Goal: Find specific page/section: Find specific page/section

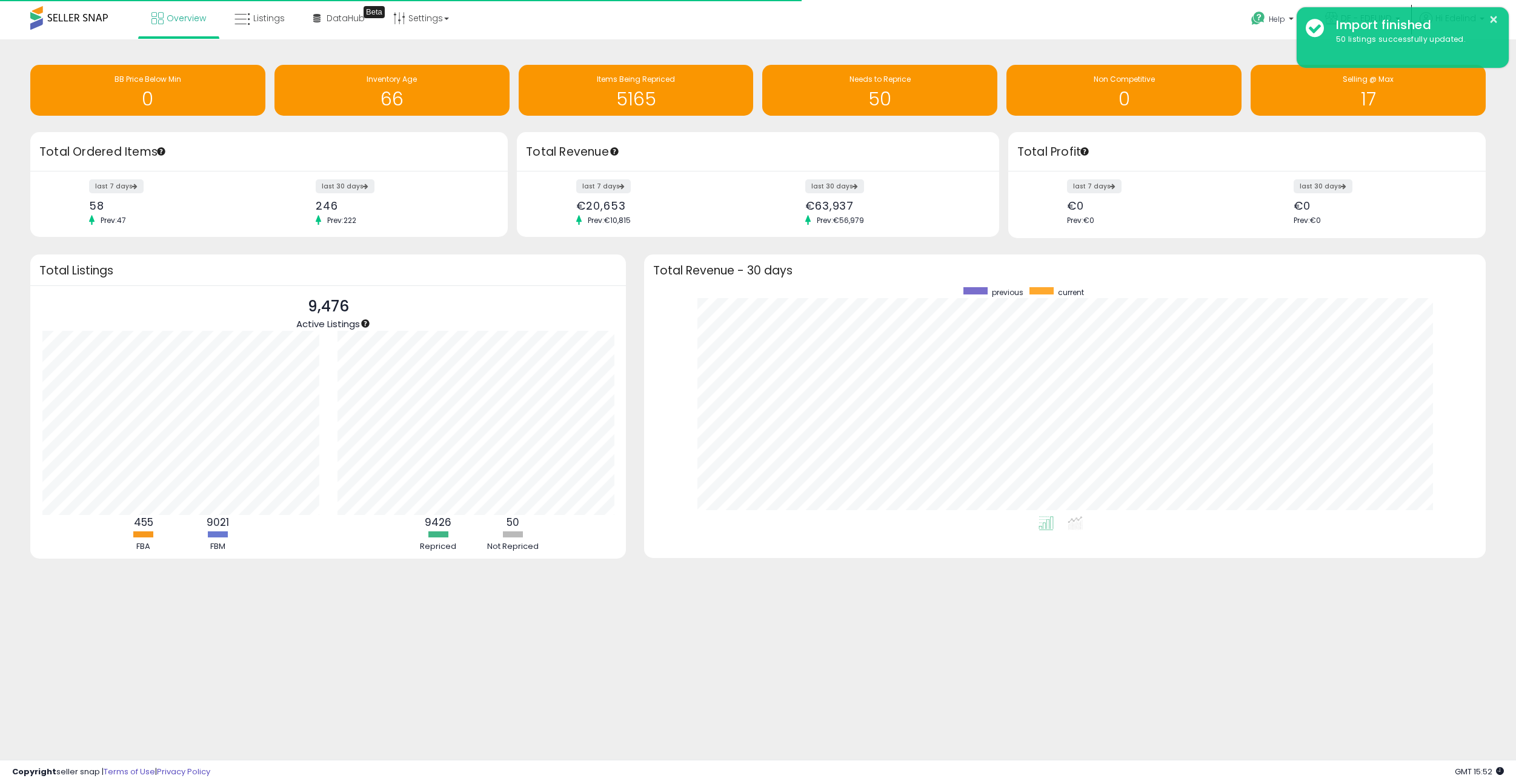
scroll to position [229, 817]
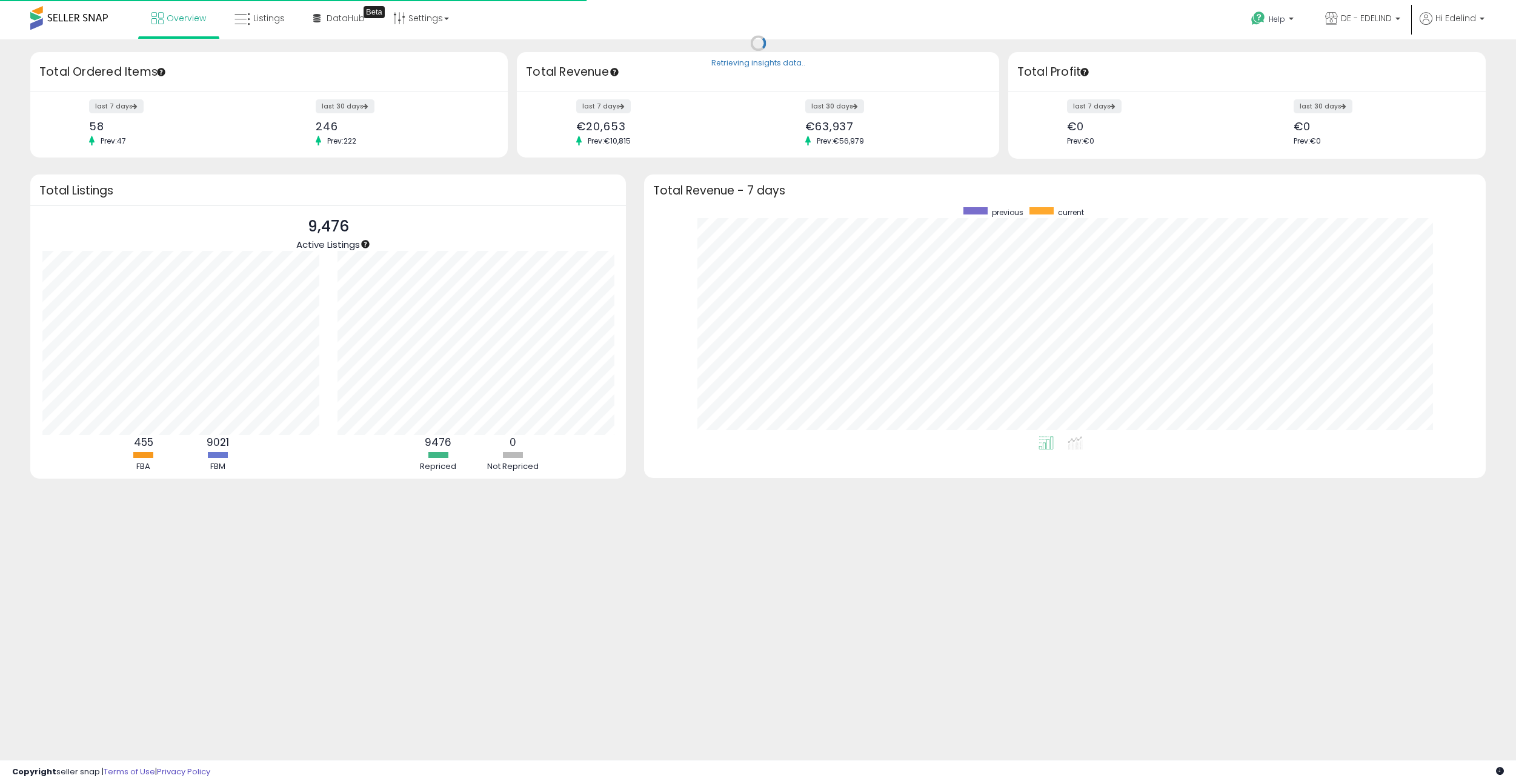
scroll to position [229, 817]
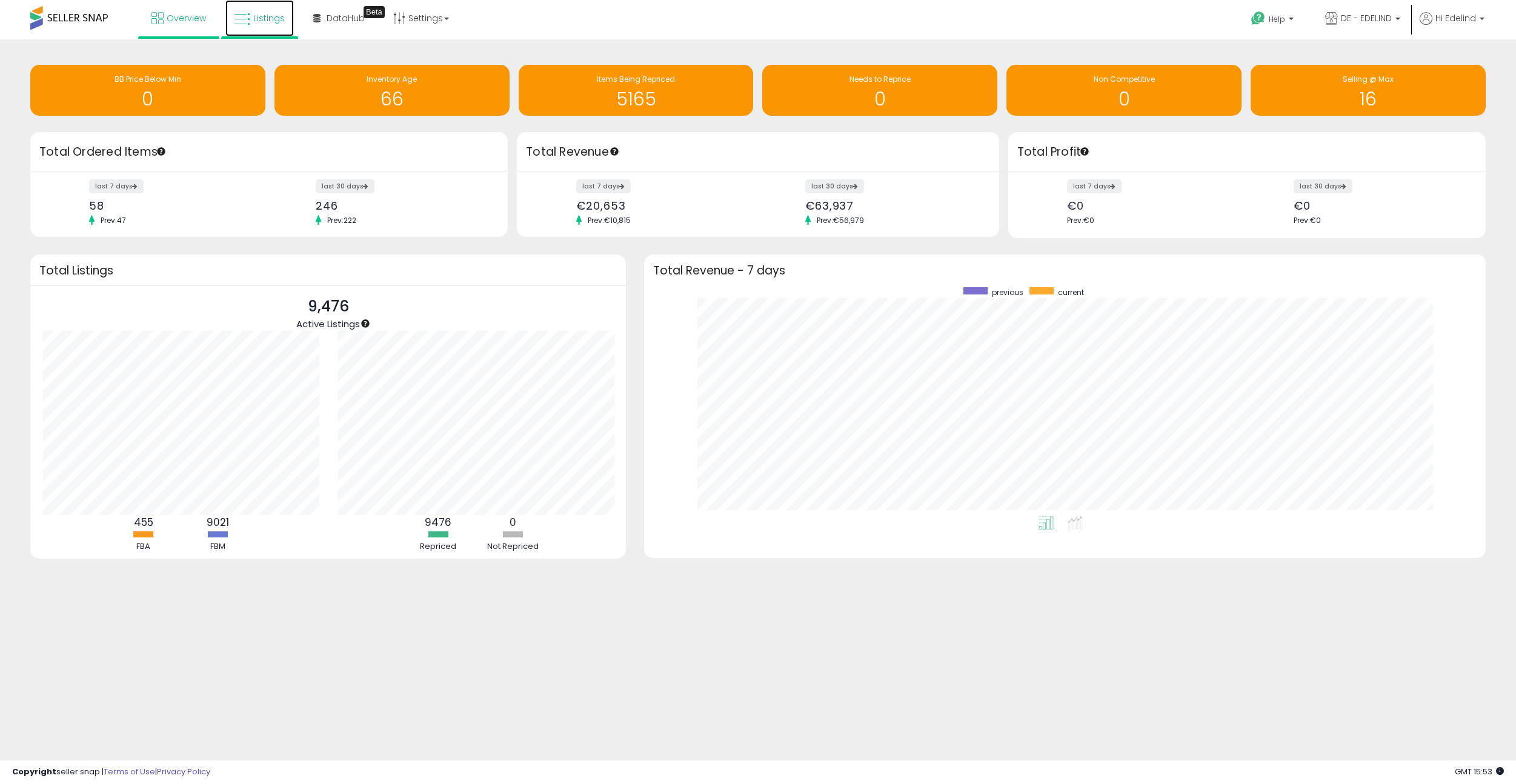
click at [267, 13] on span "Listings" at bounding box center [269, 18] width 32 height 12
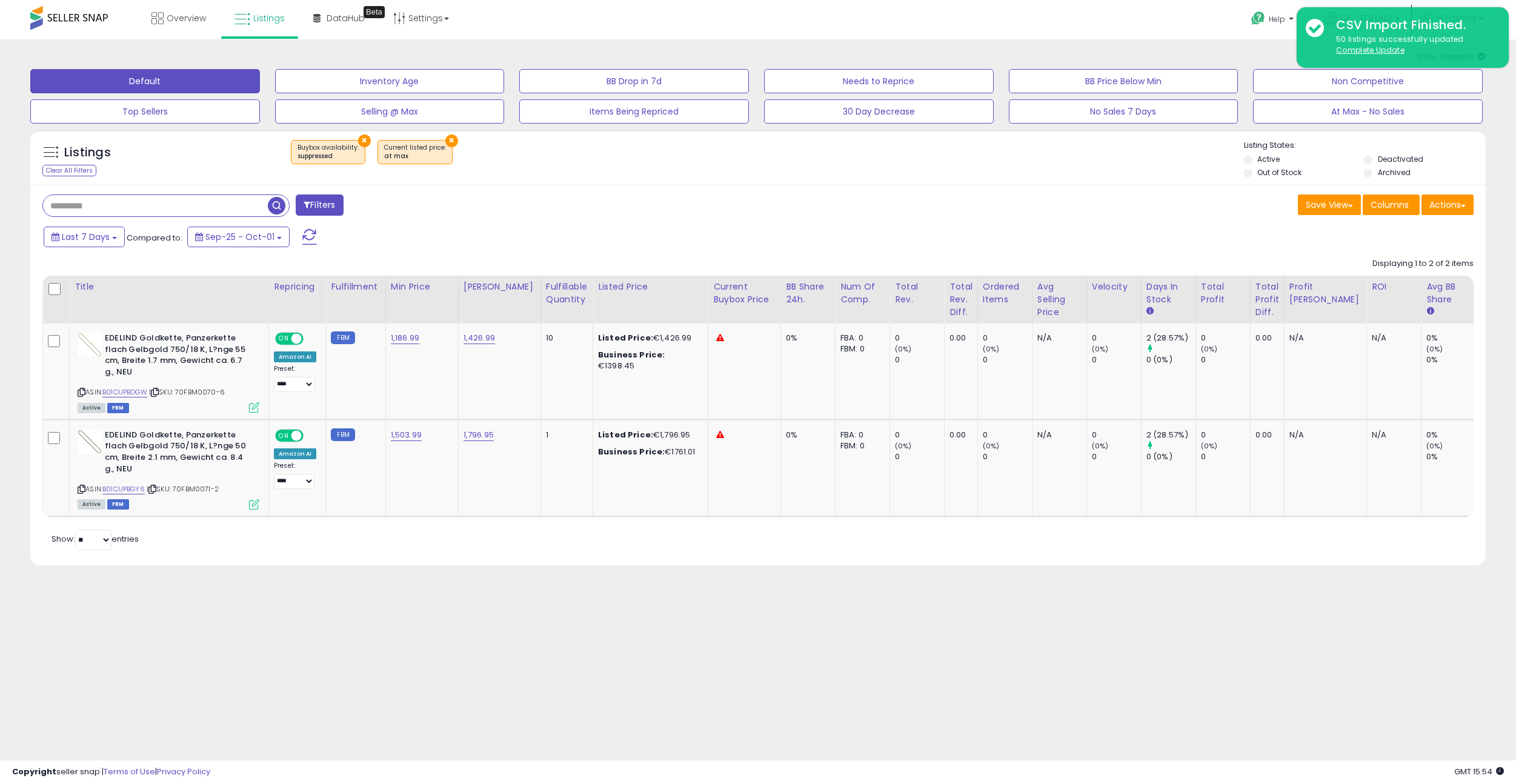
click at [509, 208] on div "Filters" at bounding box center [395, 206] width 725 height 24
click at [358, 138] on button "×" at bounding box center [365, 141] width 13 height 13
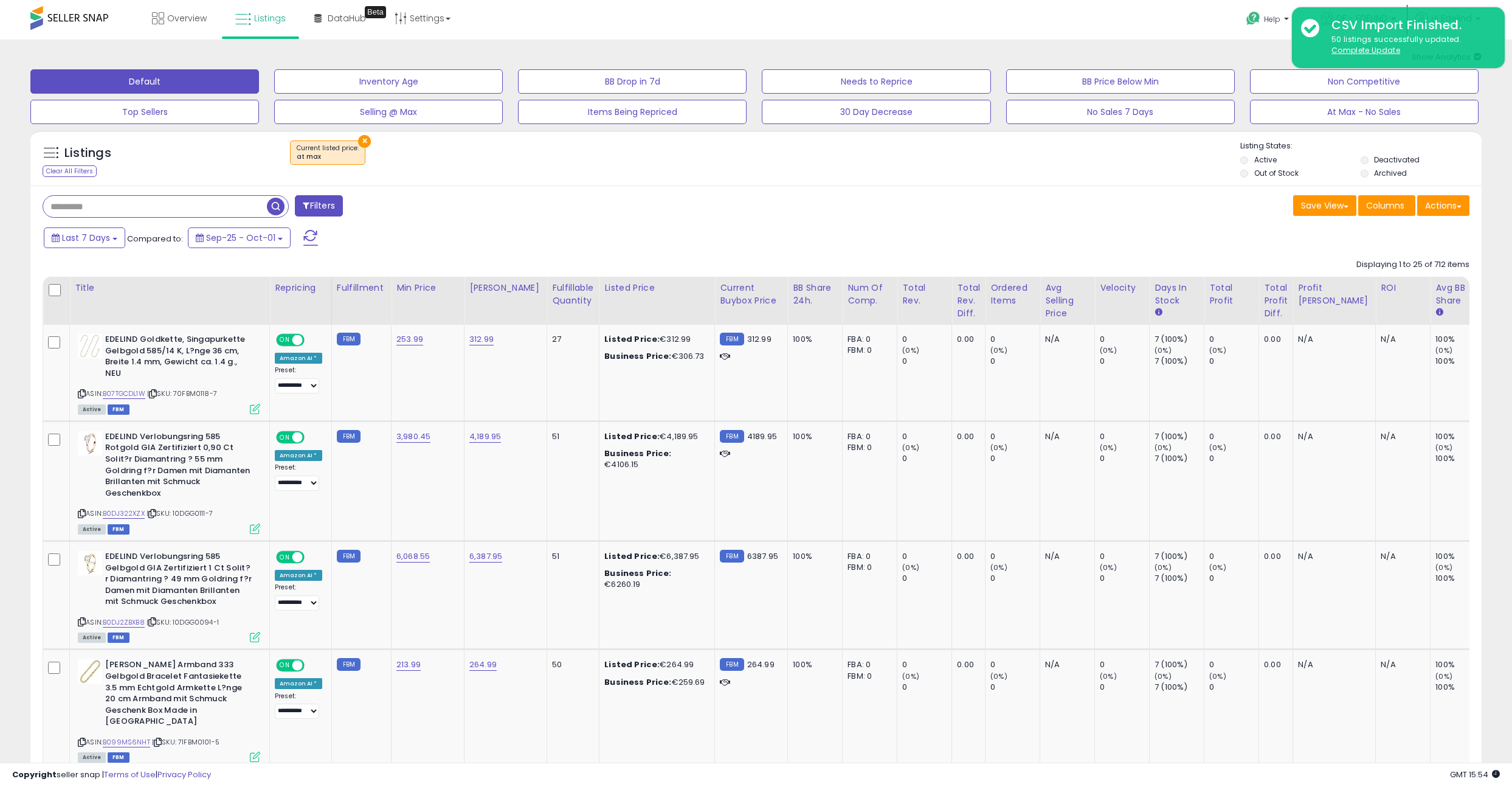
click at [360, 141] on button "×" at bounding box center [364, 141] width 13 height 13
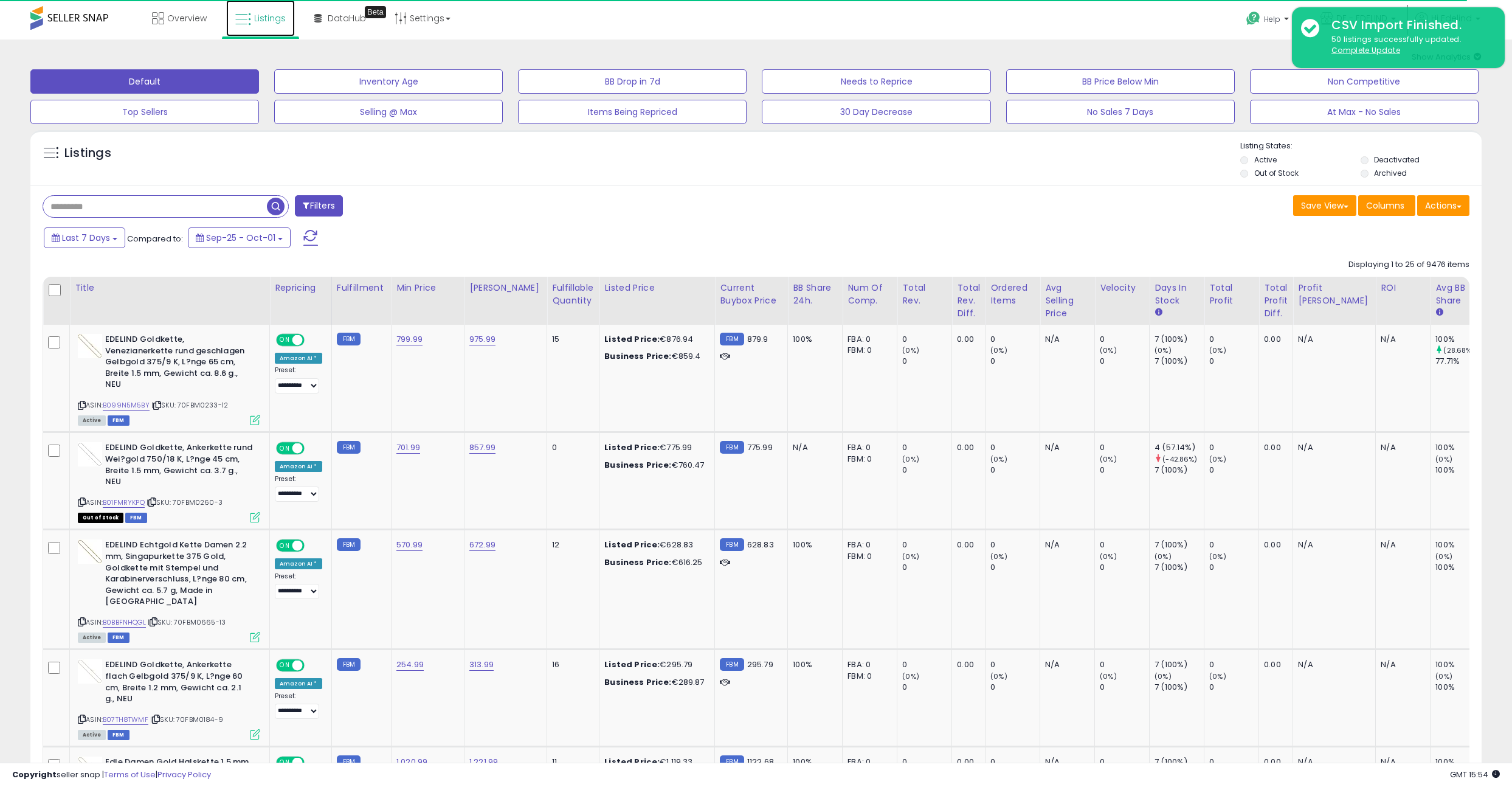
click at [273, 20] on span "Listings" at bounding box center [270, 18] width 32 height 12
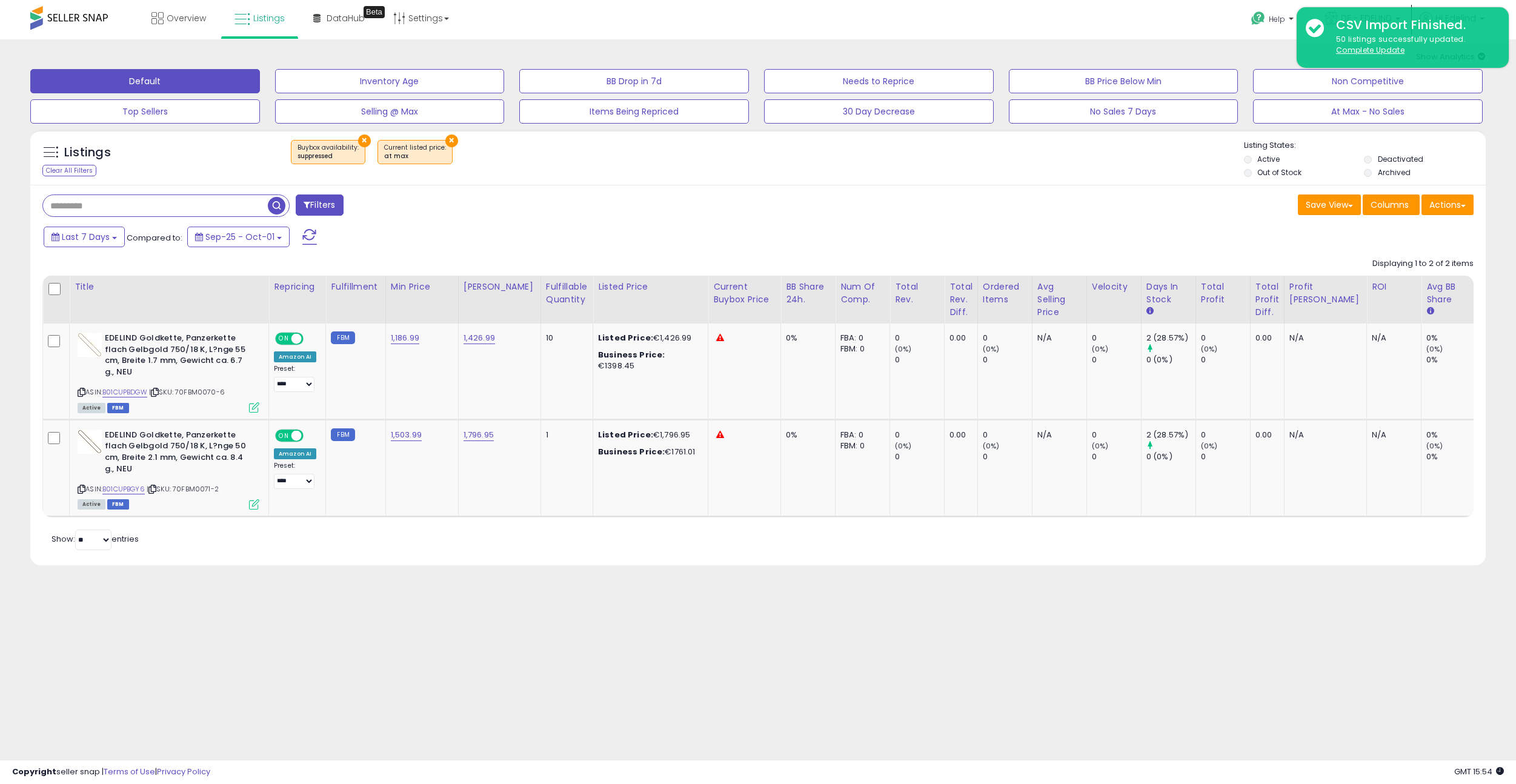
click at [446, 138] on button "×" at bounding box center [452, 141] width 13 height 13
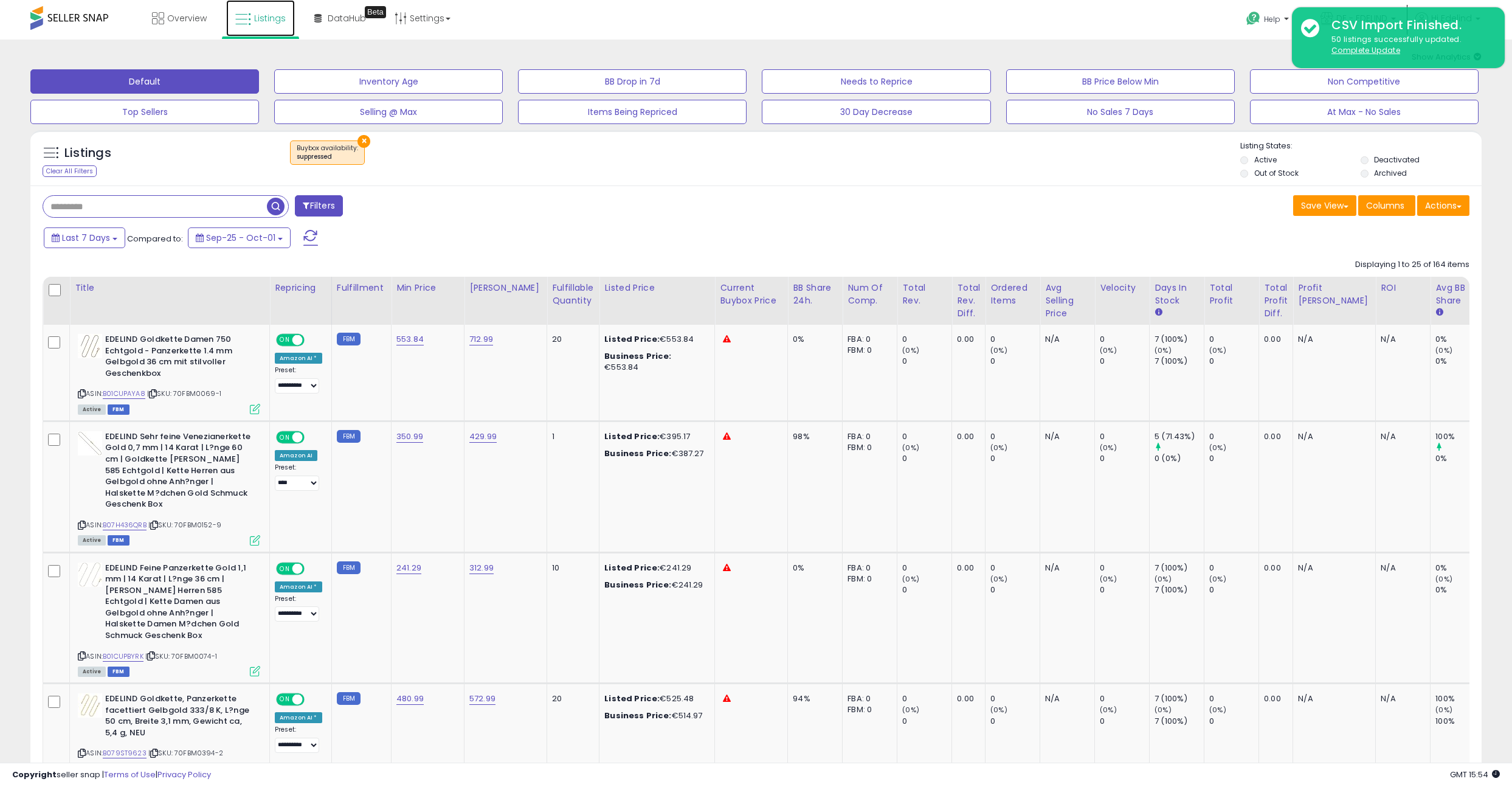
click at [268, 20] on span "Listings" at bounding box center [270, 18] width 32 height 12
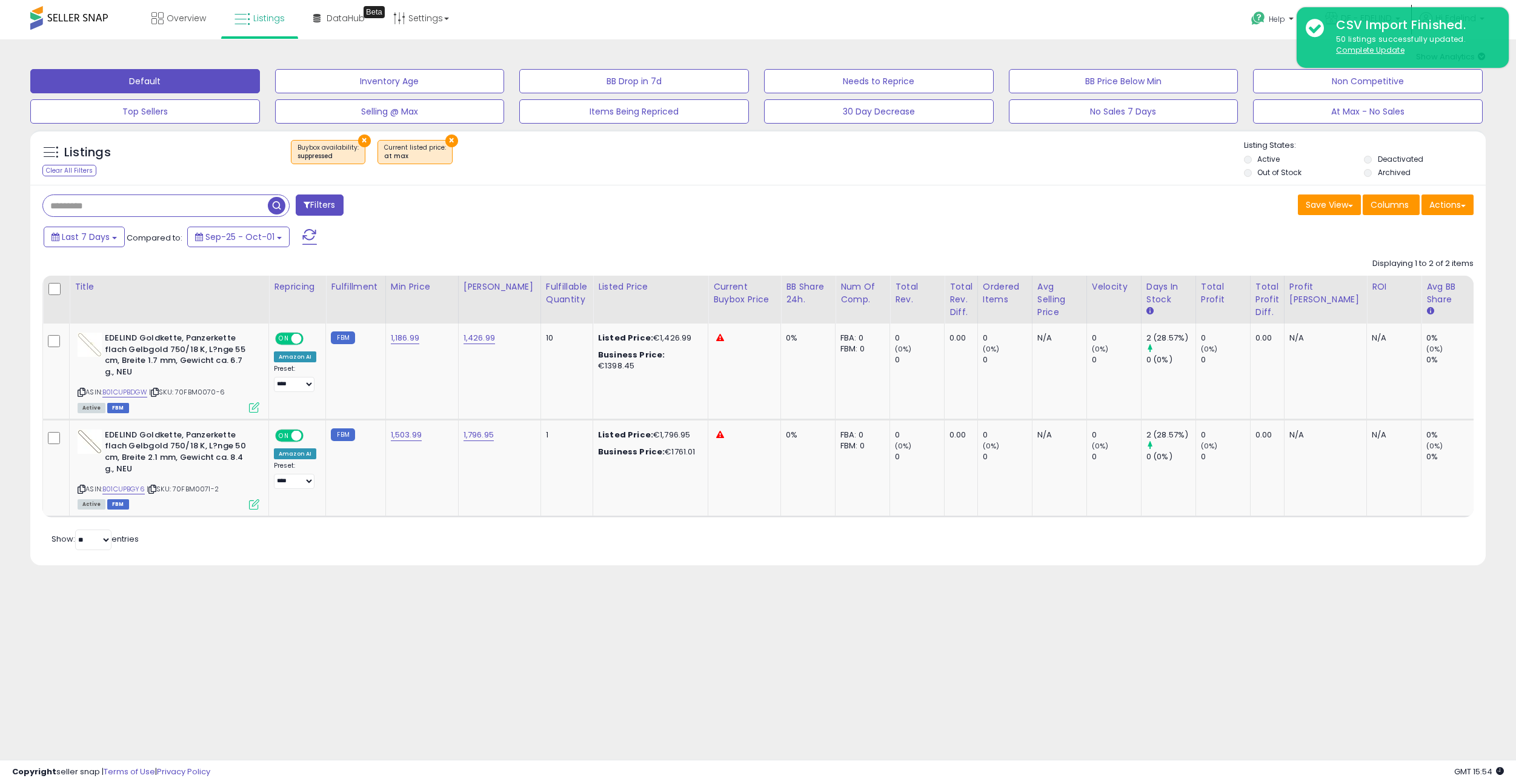
click at [358, 140] on button "×" at bounding box center [365, 141] width 13 height 13
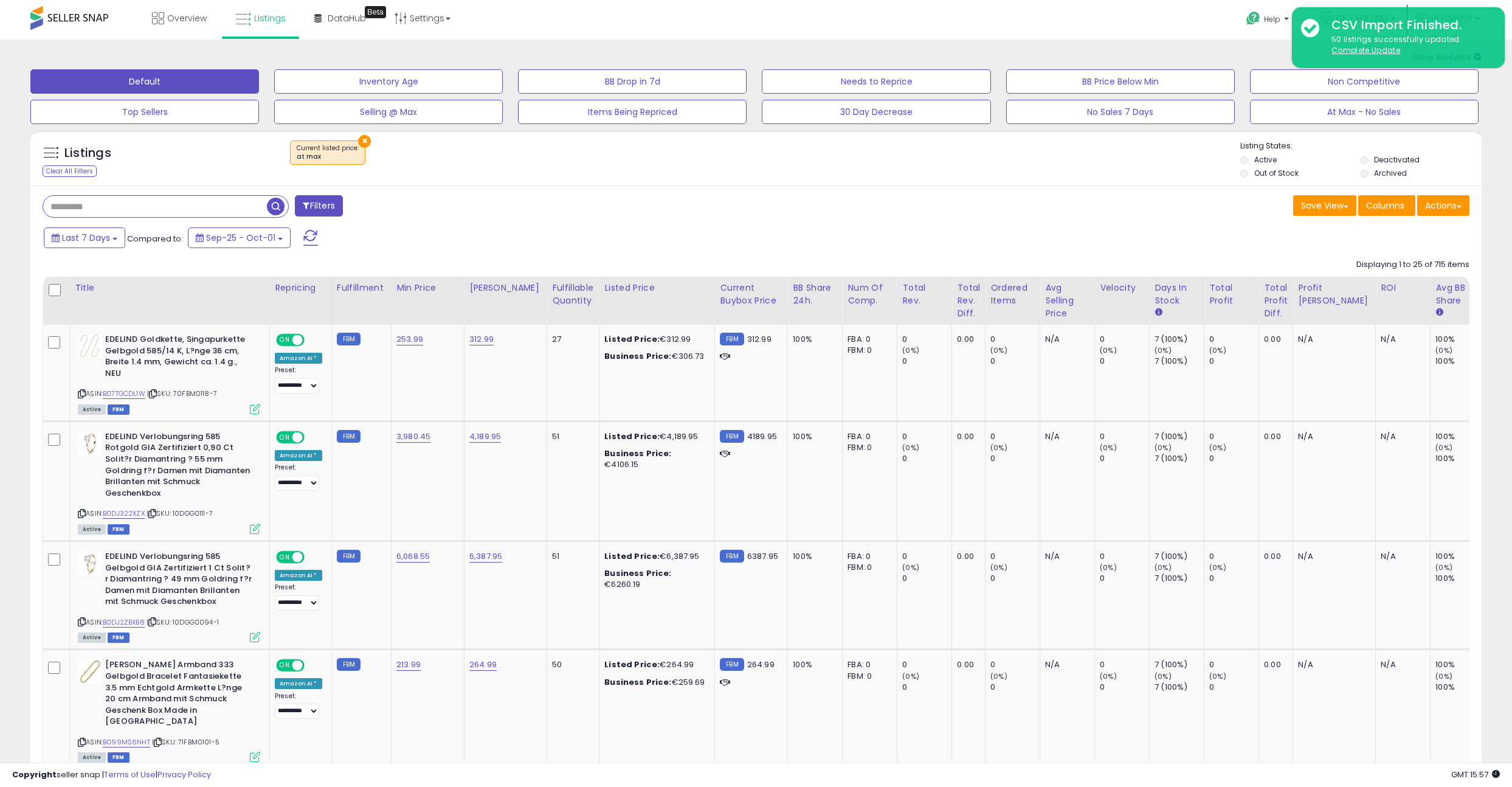
click at [653, 173] on div "Listings Clear All Filters × at max Active" at bounding box center [756, 161] width 1451 height 41
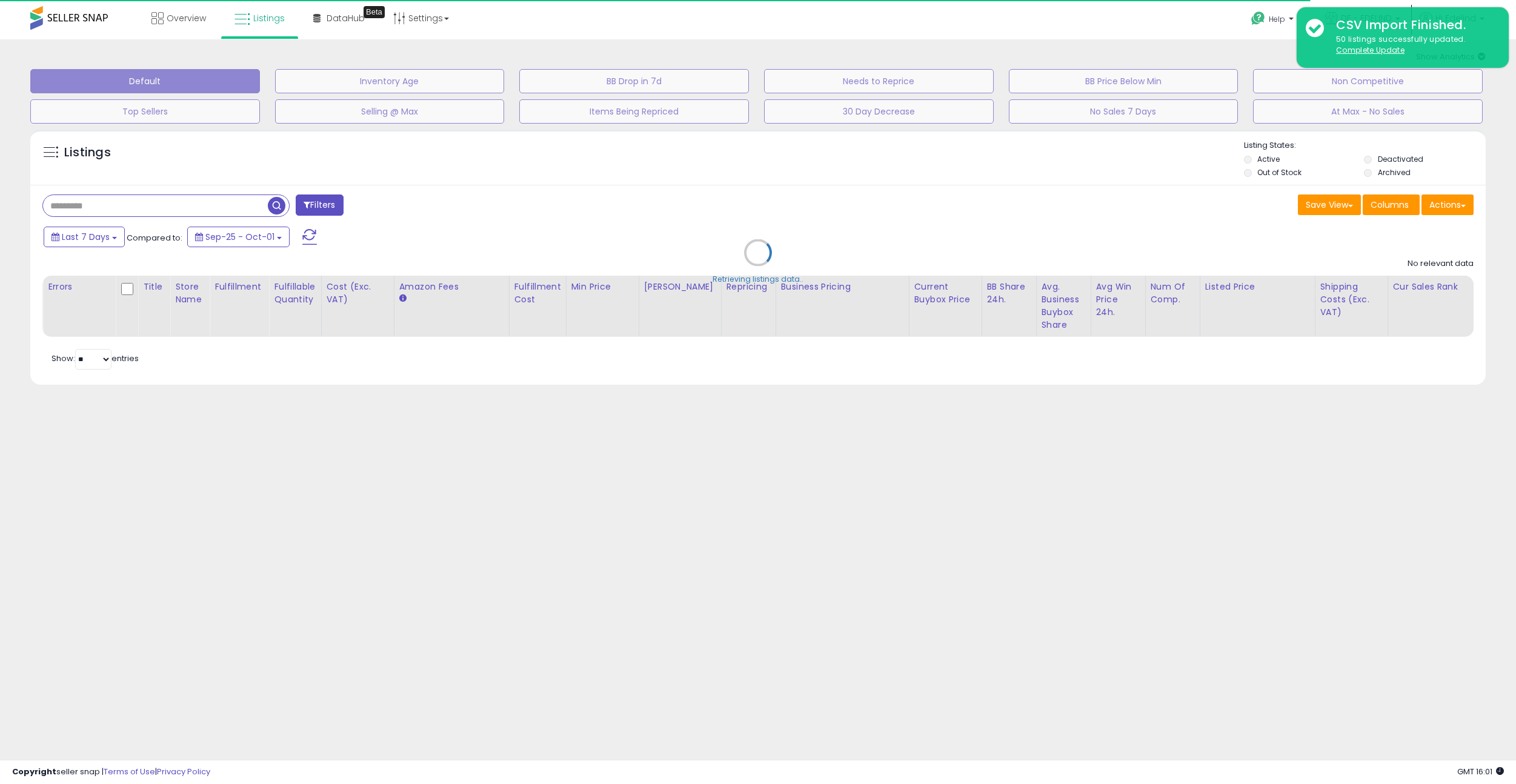
click at [250, 15] on link "Listings" at bounding box center [260, 18] width 69 height 36
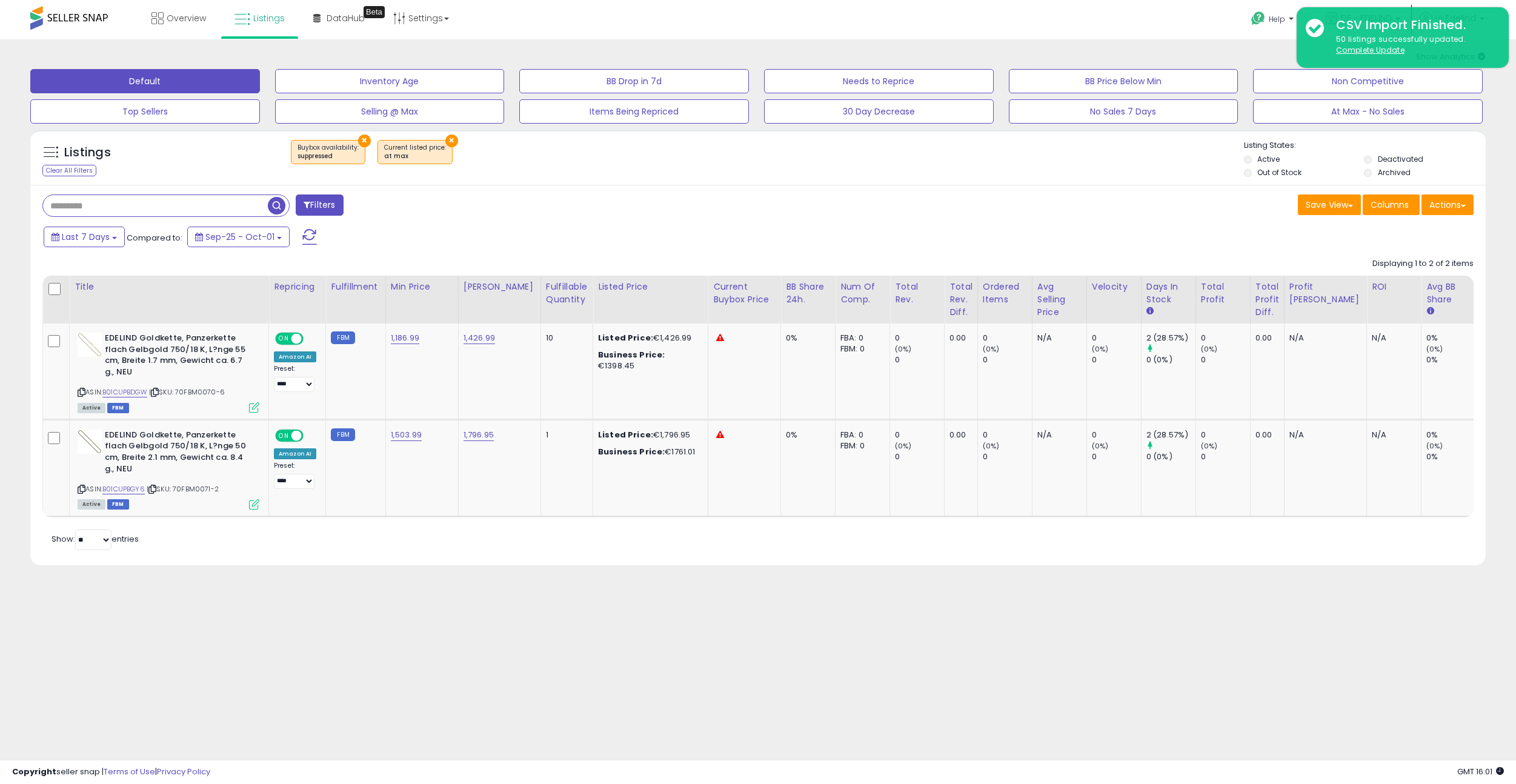
click at [358, 138] on button "×" at bounding box center [365, 141] width 13 height 13
